Goal: Information Seeking & Learning: Learn about a topic

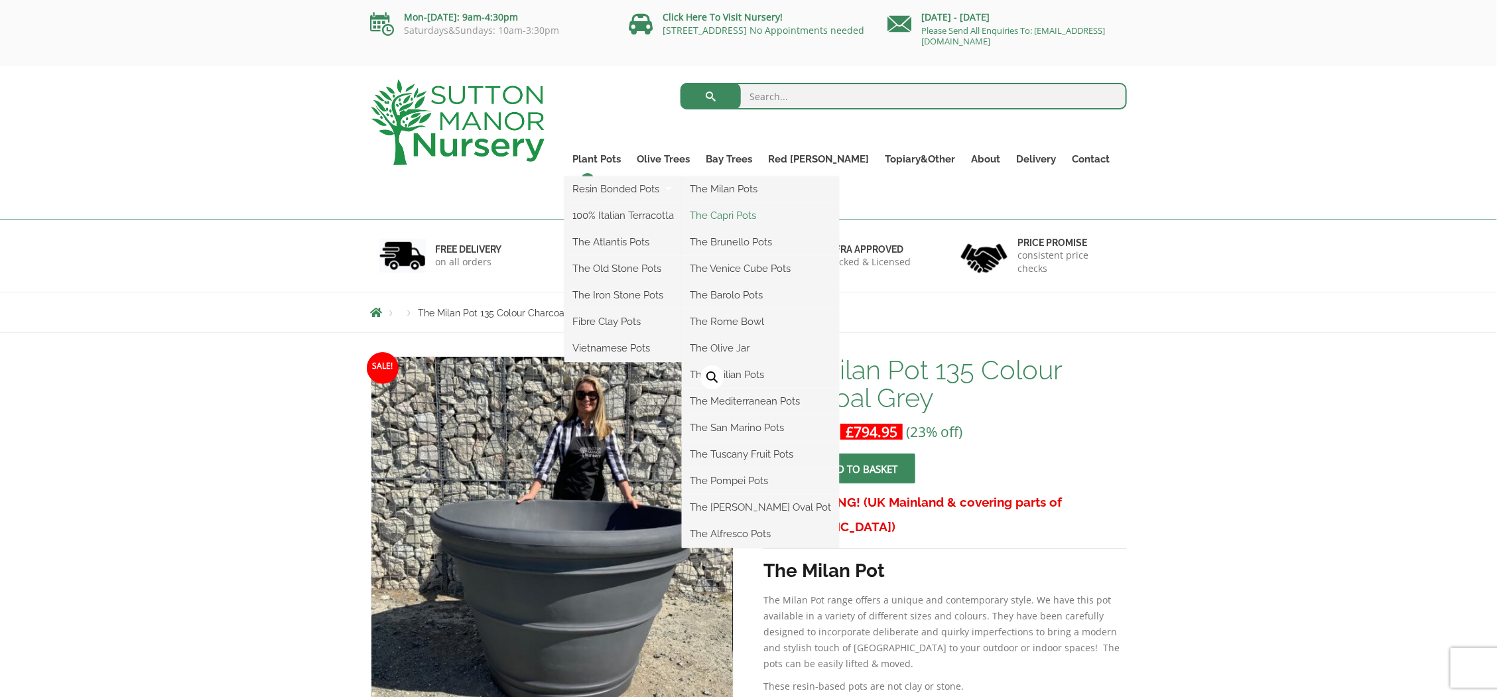
click at [766, 217] on link "The Capri Pots" at bounding box center [760, 216] width 157 height 20
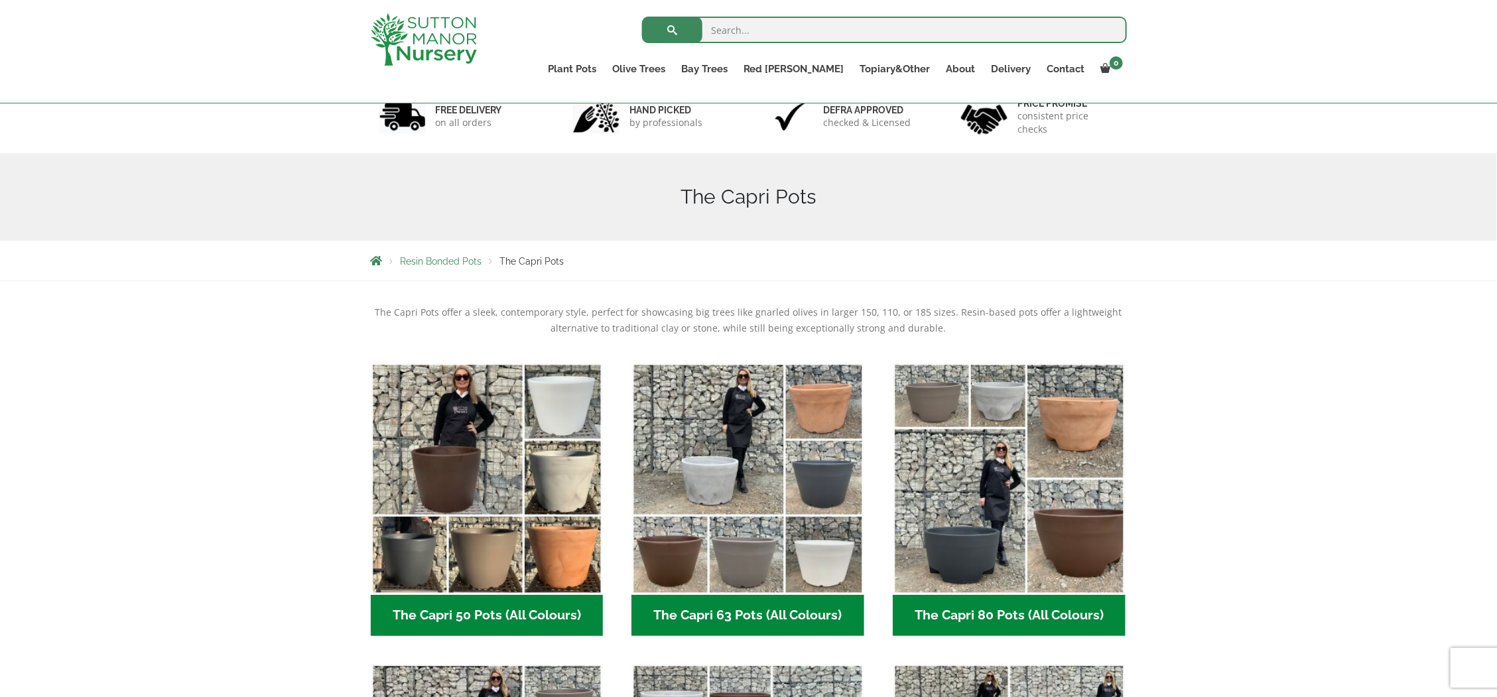
scroll to position [83, 0]
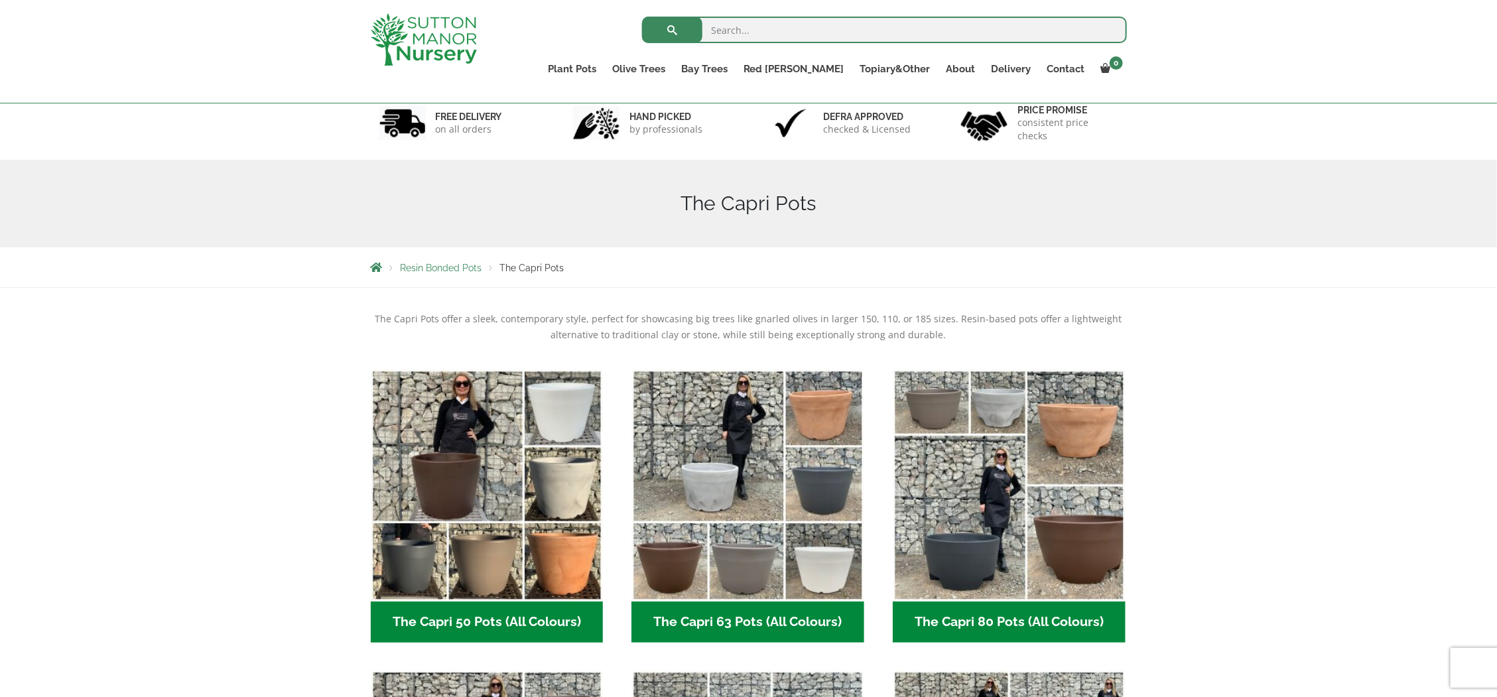
click at [436, 270] on span "Resin Bonded Pots" at bounding box center [442, 268] width 82 height 11
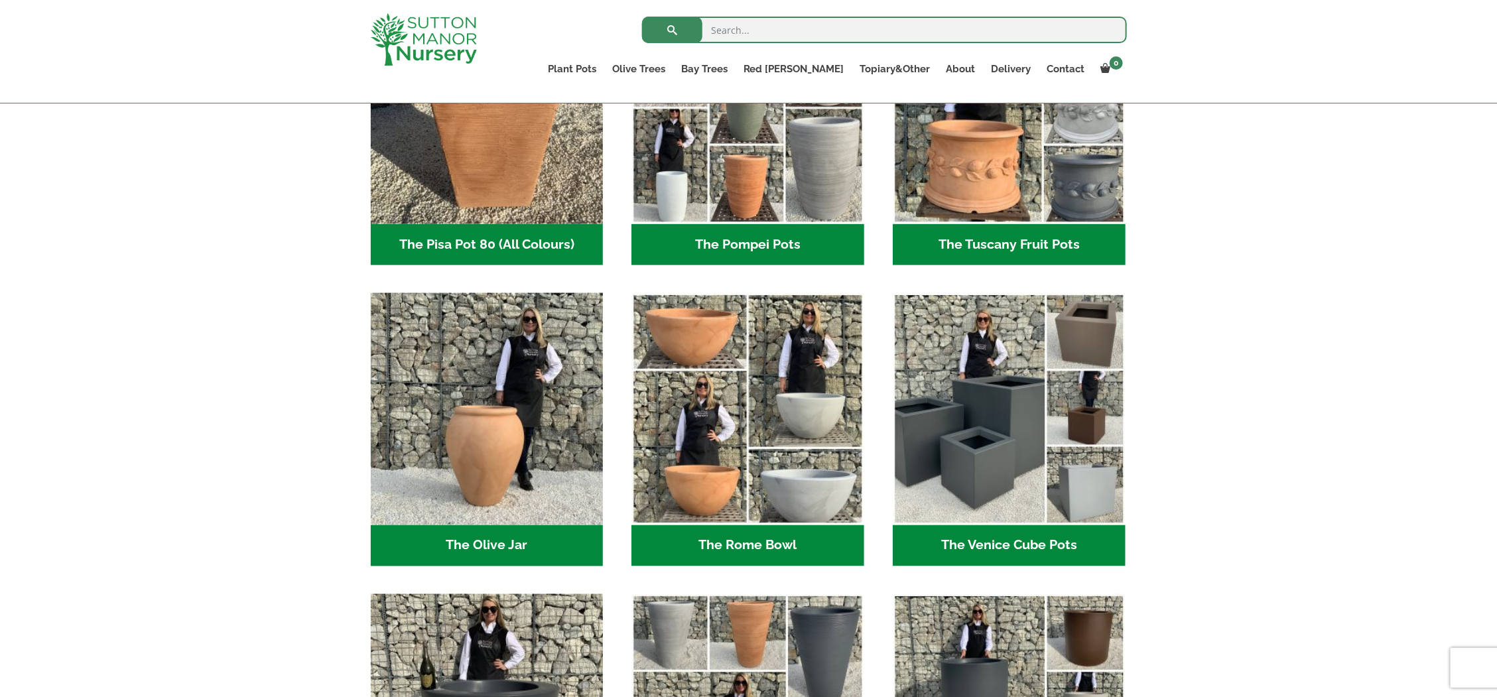
scroll to position [1161, 0]
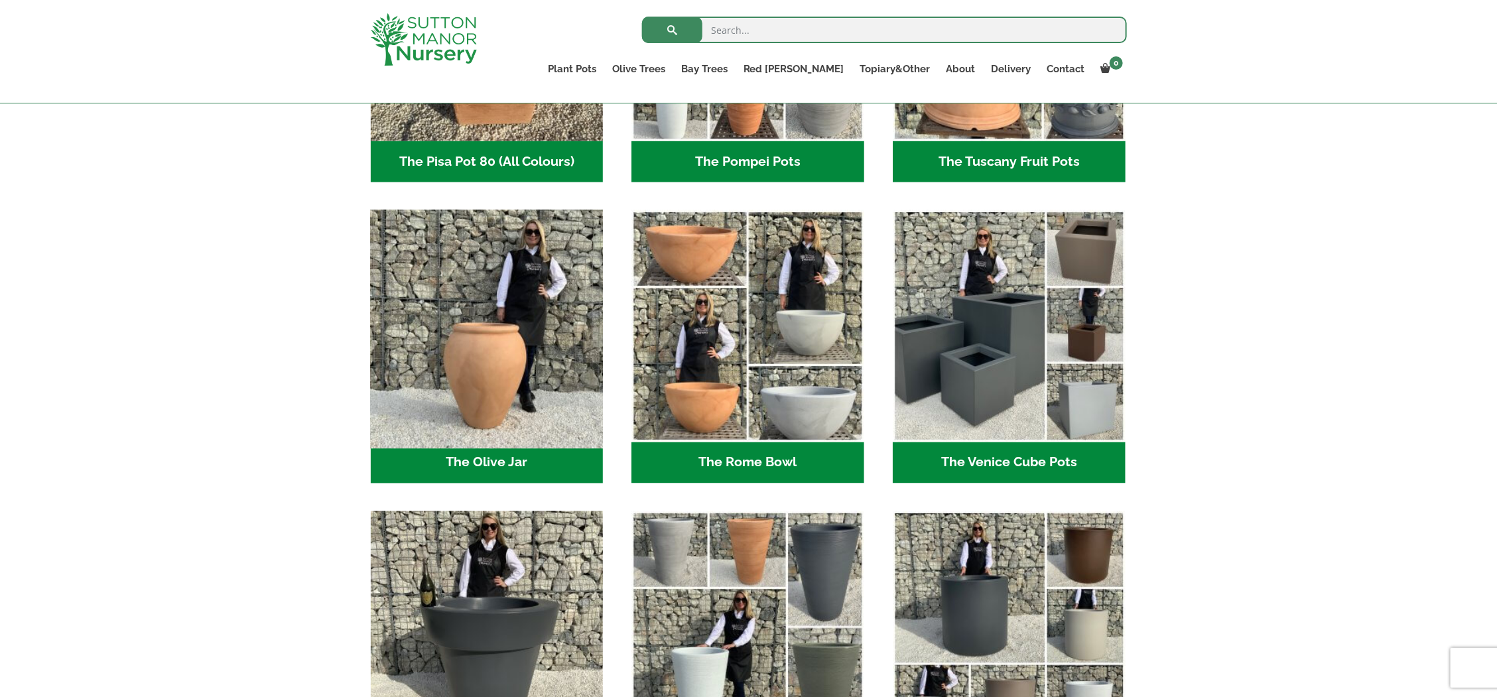
click at [478, 358] on img "Visit product category The Olive Jar" at bounding box center [487, 326] width 244 height 244
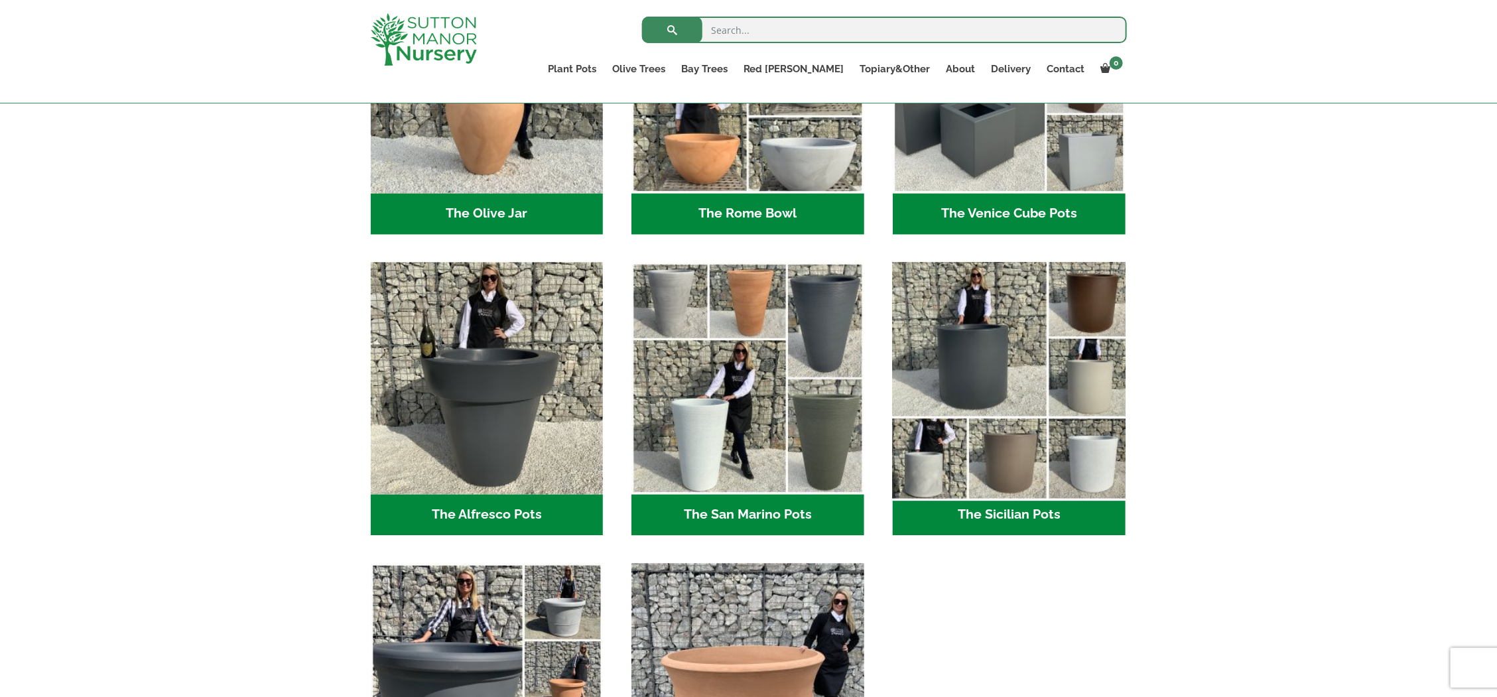
scroll to position [1493, 0]
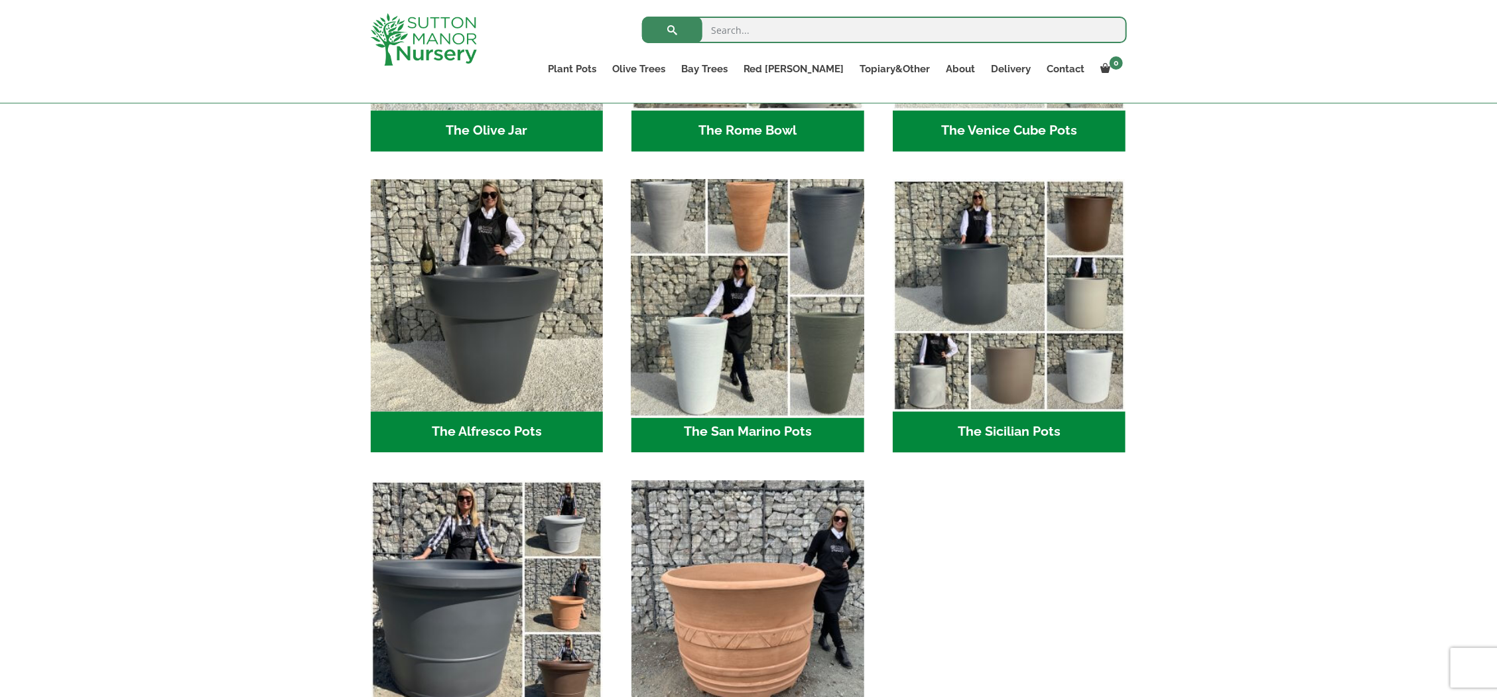
click at [738, 352] on img "Visit product category The San Marino Pots" at bounding box center [748, 296] width 244 height 244
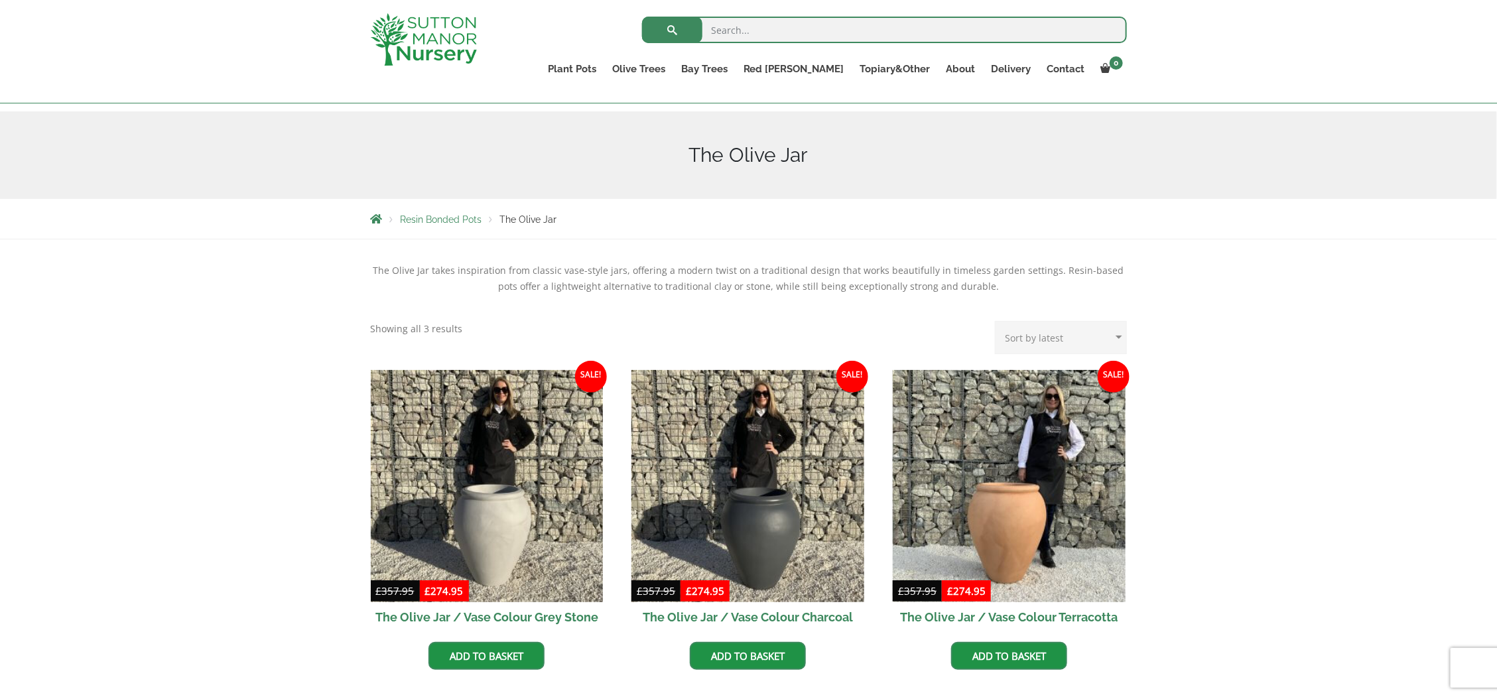
scroll to position [83, 0]
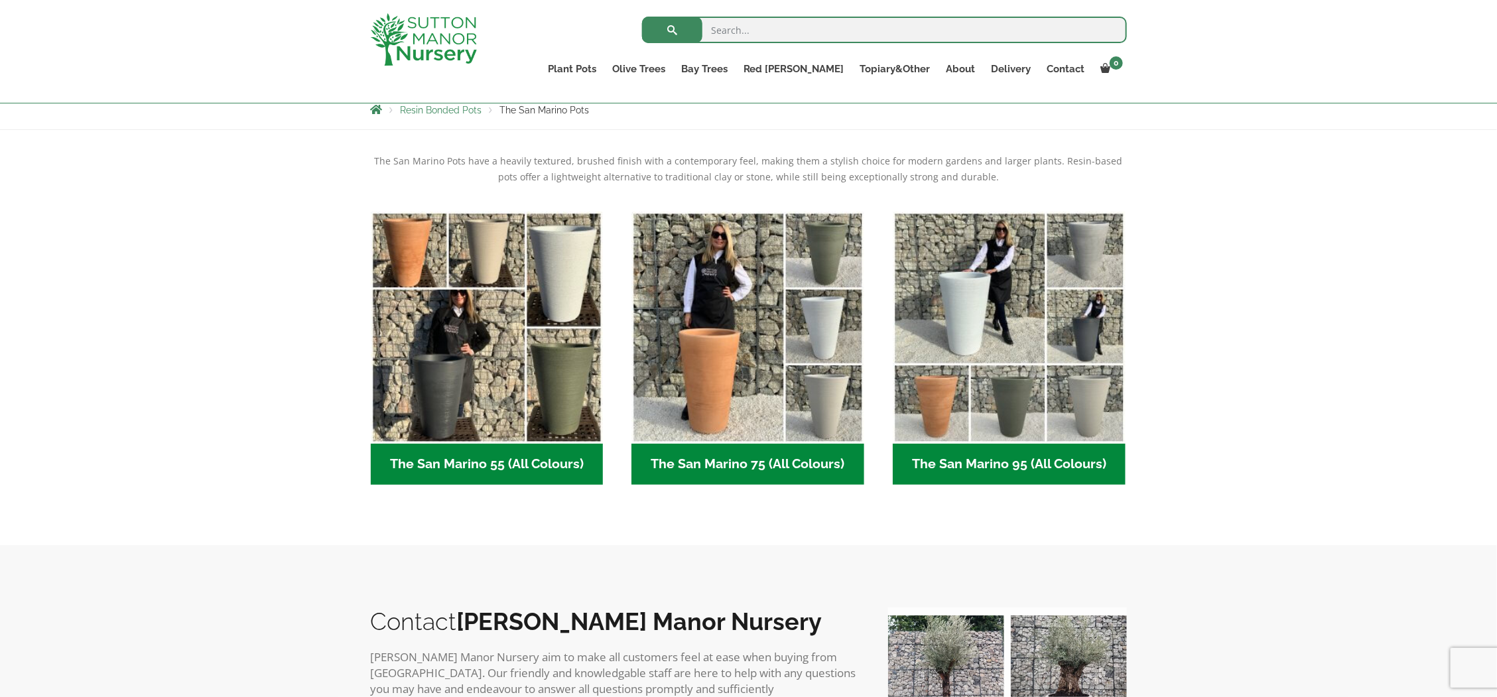
scroll to position [249, 0]
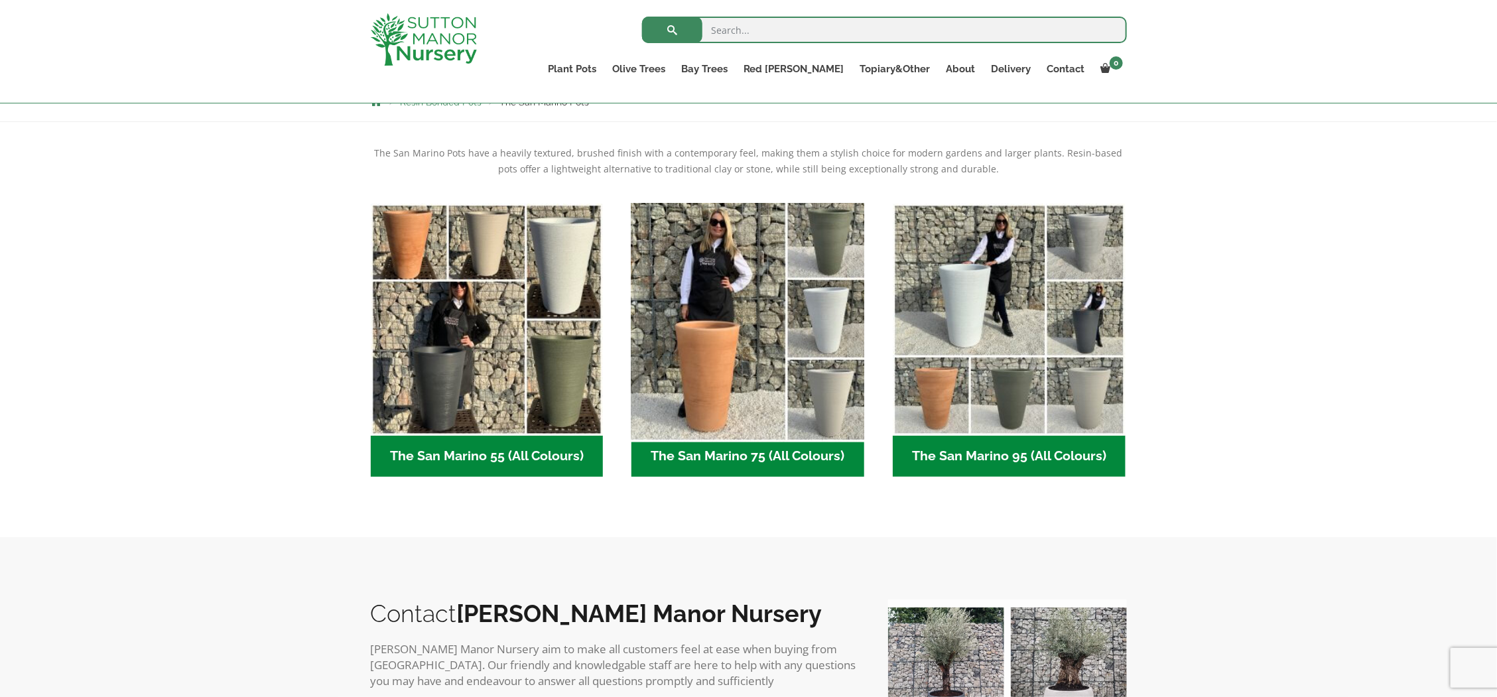
click at [724, 352] on img "Visit product category The San Marino 75 (All Colours)" at bounding box center [748, 320] width 244 height 244
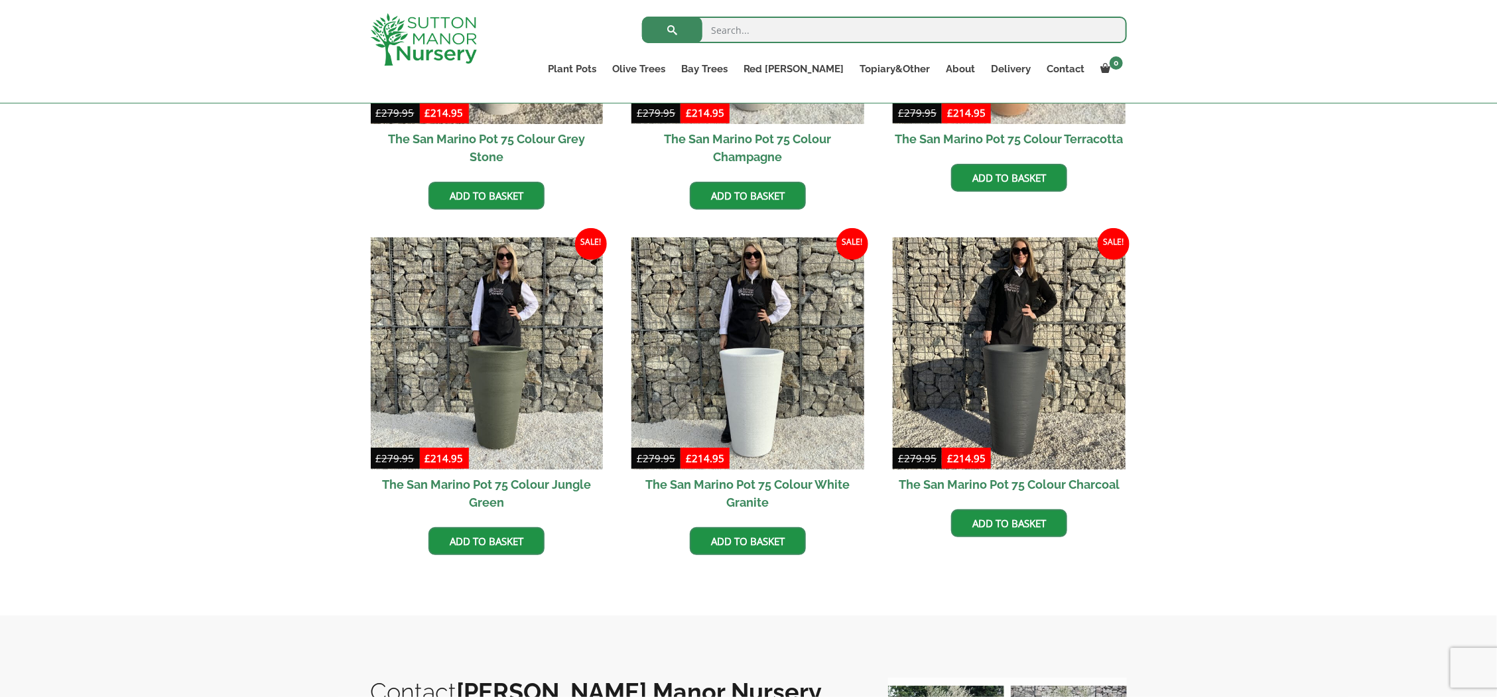
scroll to position [580, 0]
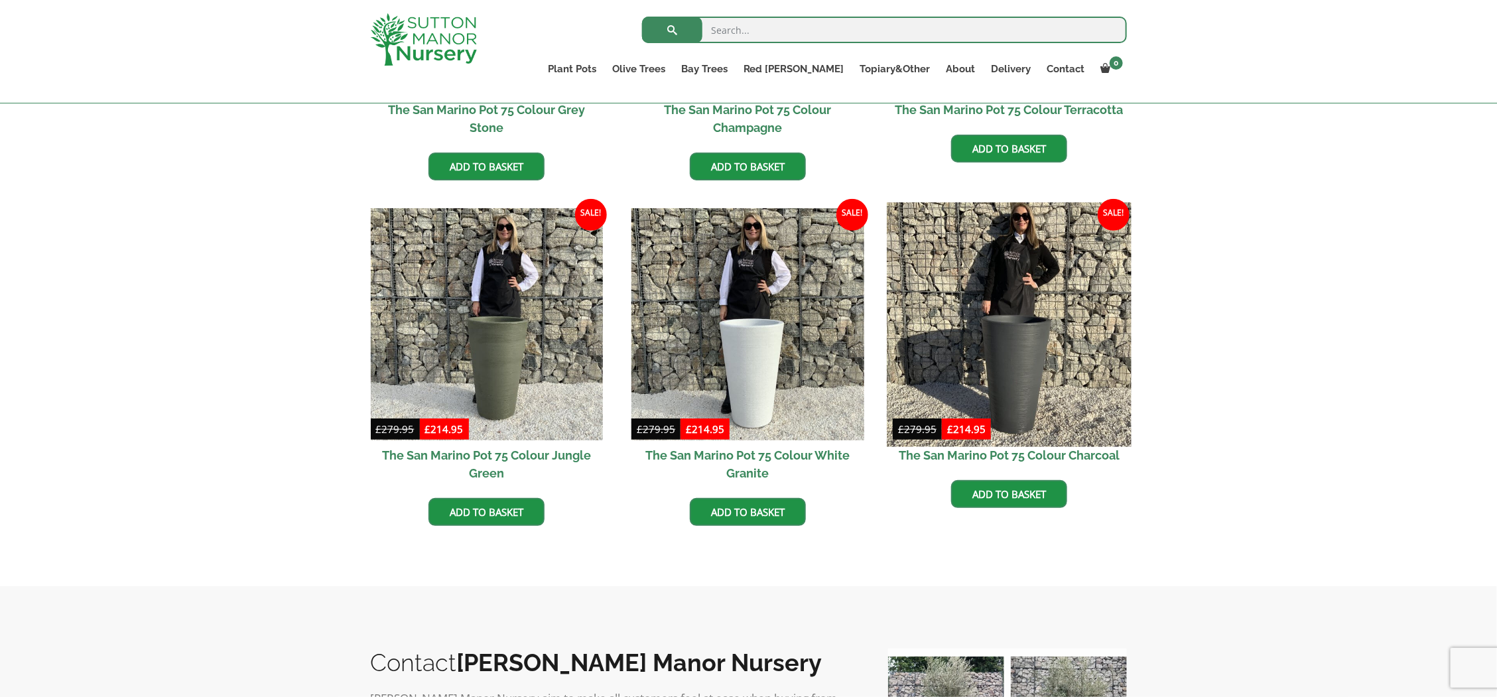
click at [1032, 364] on img at bounding box center [1009, 324] width 244 height 244
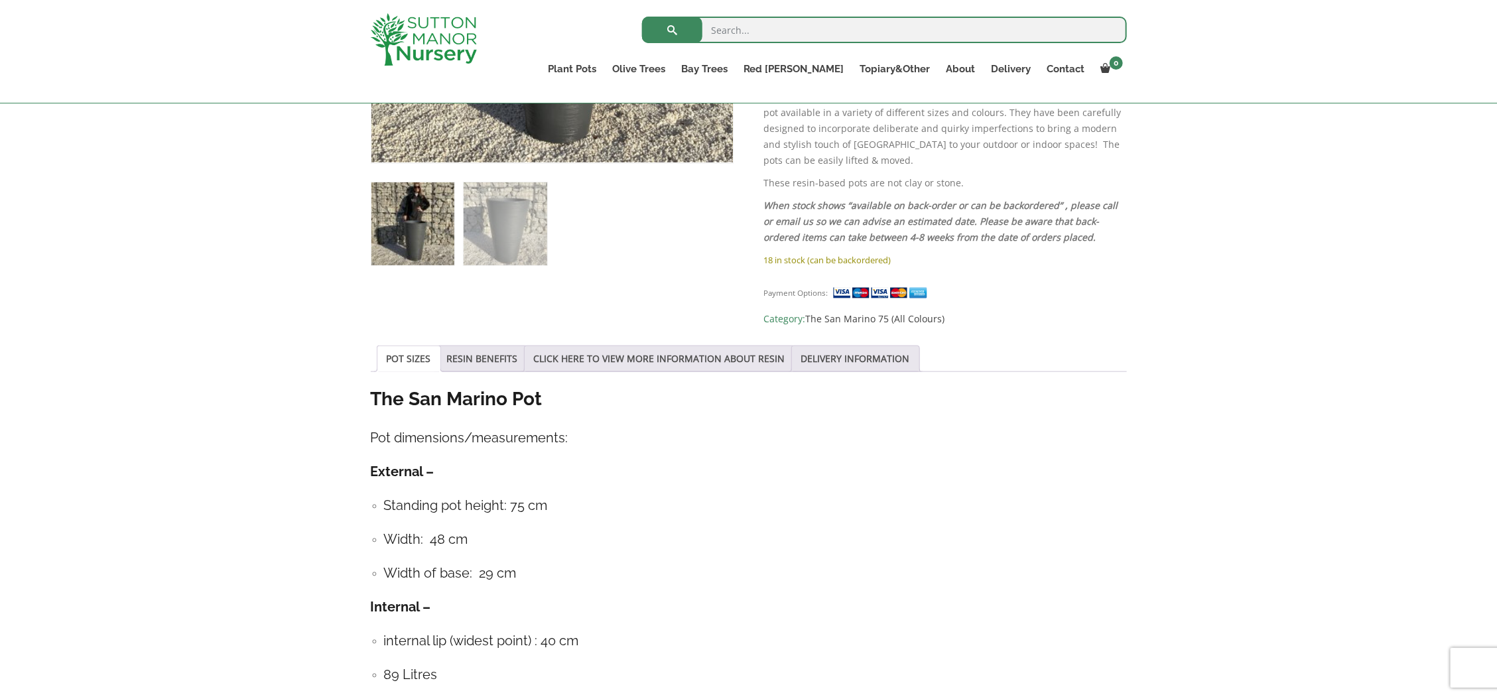
scroll to position [746, 0]
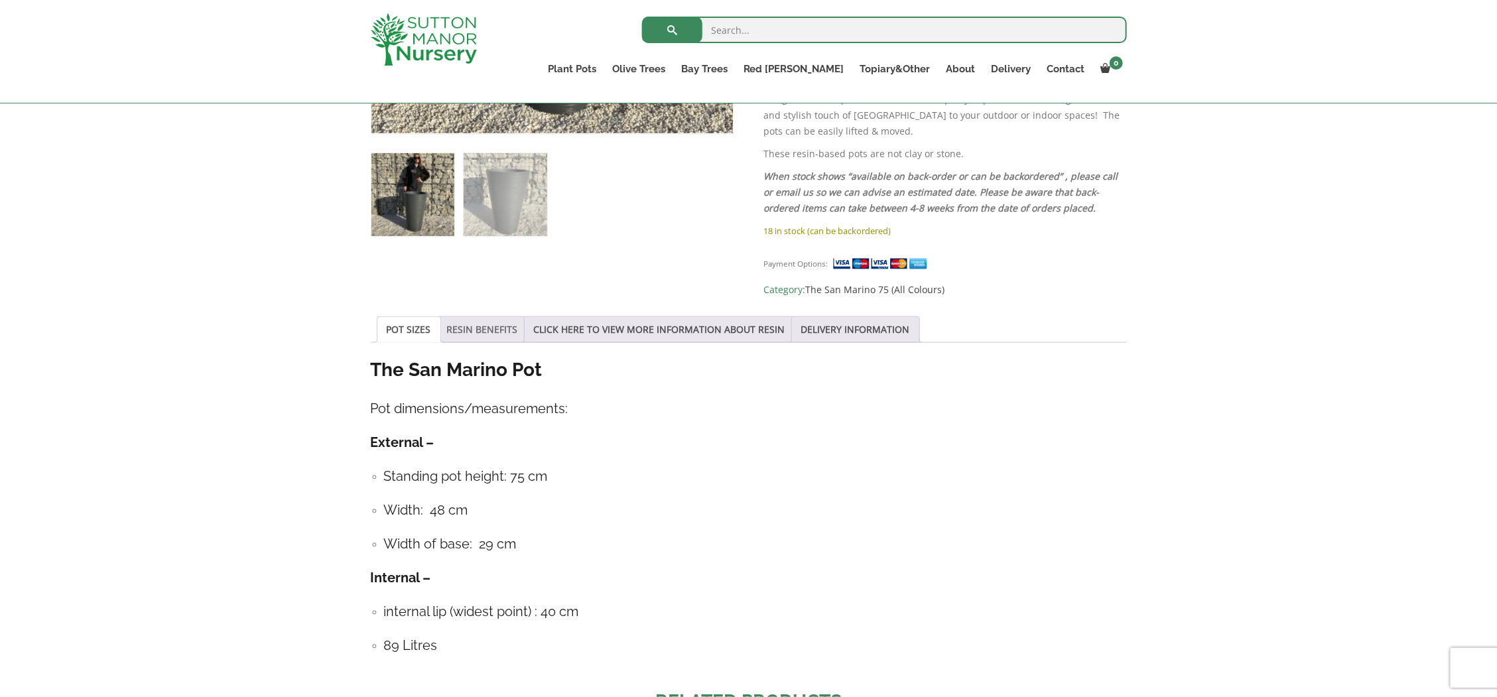
click at [468, 317] on link "RESIN BENEFITS" at bounding box center [482, 329] width 71 height 25
